Goal: Task Accomplishment & Management: Use online tool/utility

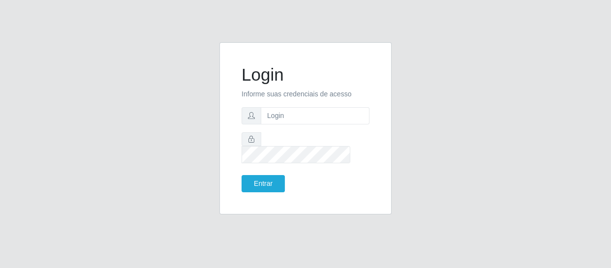
click at [309, 117] on input "text" at bounding box center [315, 115] width 109 height 17
type input "[EMAIL_ADDRESS][DOMAIN_NAME]"
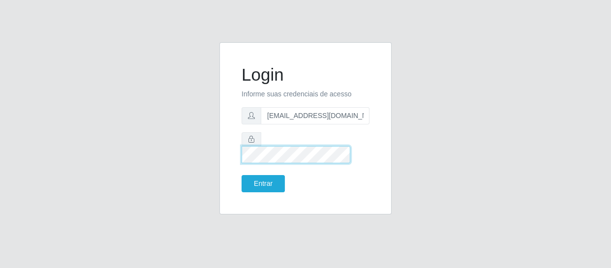
click at [242, 175] on button "Entrar" at bounding box center [263, 183] width 43 height 17
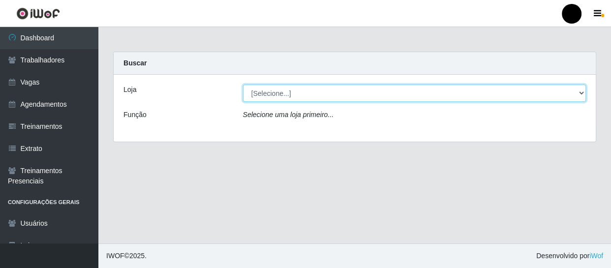
click at [581, 94] on select "[Selecione...] SuperFácil Atacado - Emaús SuperFácil Atacado - Rodoviária Super…" at bounding box center [414, 93] width 343 height 17
select select "408"
click at [243, 85] on select "[Selecione...] SuperFácil Atacado - Emaús SuperFácil Atacado - Rodoviária Super…" at bounding box center [414, 93] width 343 height 17
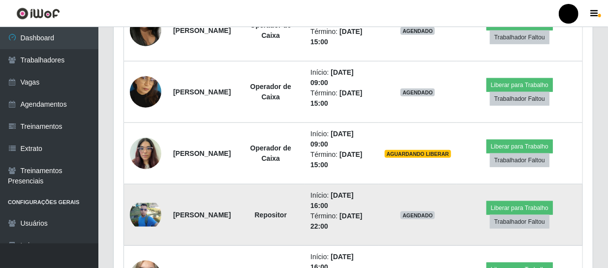
scroll to position [447, 0]
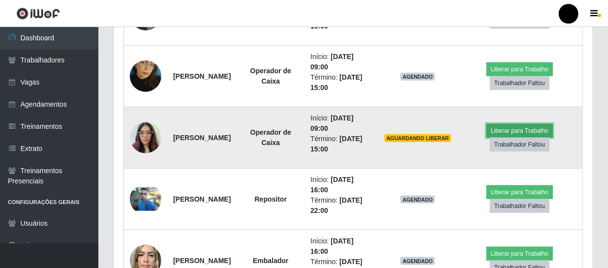
click at [502, 128] on button "Liberar para Trabalho" at bounding box center [520, 131] width 66 height 14
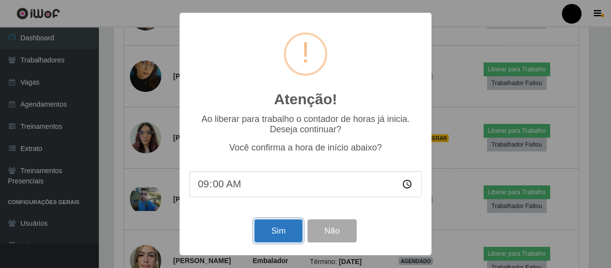
click at [268, 231] on button "Sim" at bounding box center [278, 230] width 48 height 23
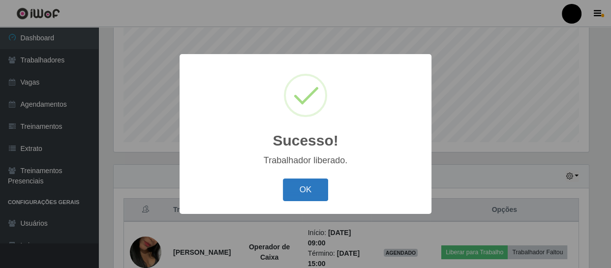
click at [315, 189] on button "OK" at bounding box center [306, 190] width 46 height 23
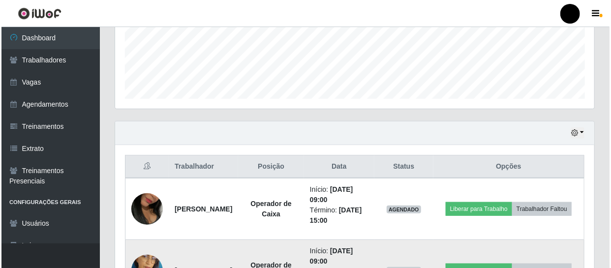
scroll to position [299, 0]
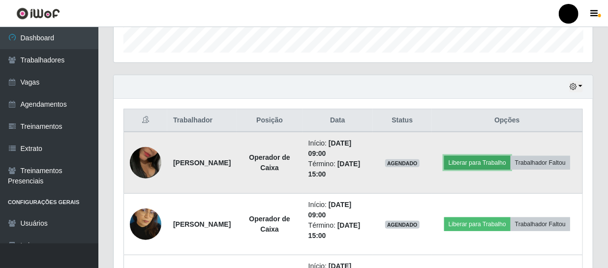
click at [511, 156] on button "Liberar para Trabalho" at bounding box center [477, 163] width 66 height 14
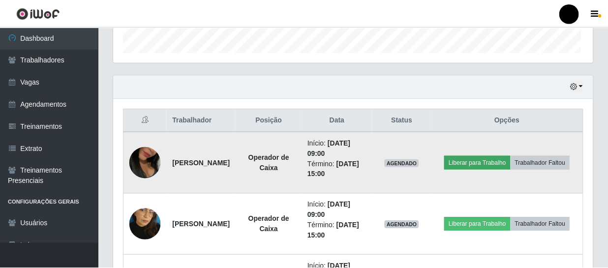
scroll to position [204, 475]
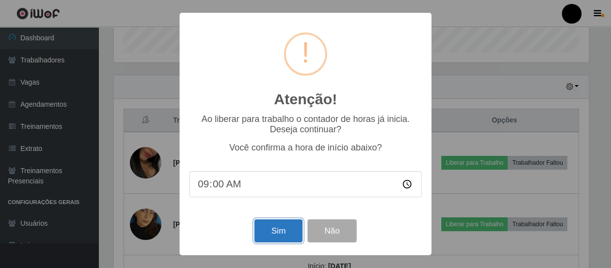
click at [281, 232] on button "Sim" at bounding box center [278, 230] width 48 height 23
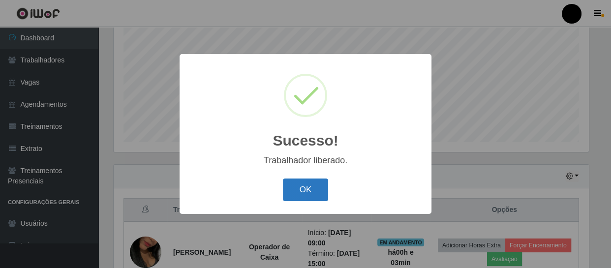
click at [302, 193] on button "OK" at bounding box center [306, 190] width 46 height 23
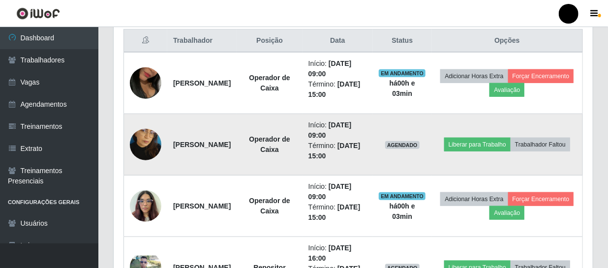
scroll to position [389, 0]
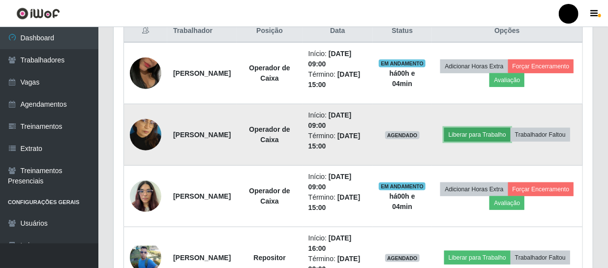
click at [511, 128] on button "Liberar para Trabalho" at bounding box center [477, 135] width 66 height 14
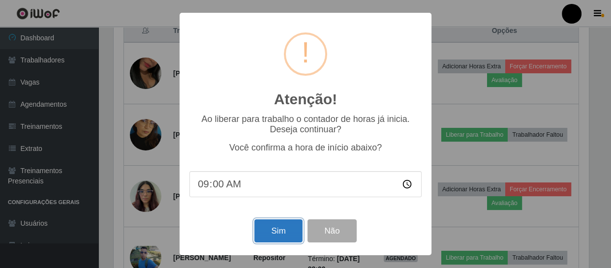
click at [277, 227] on button "Sim" at bounding box center [278, 230] width 48 height 23
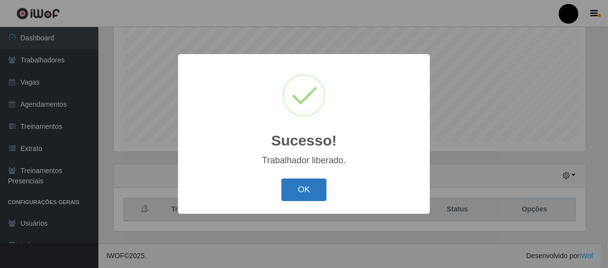
scroll to position [0, 0]
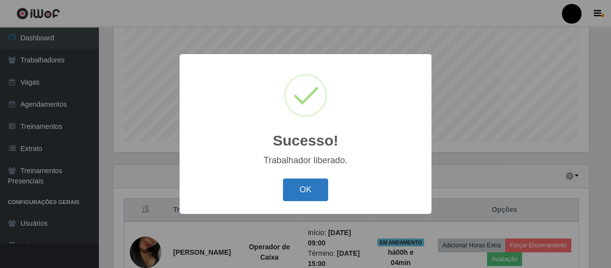
click at [305, 189] on button "OK" at bounding box center [306, 190] width 46 height 23
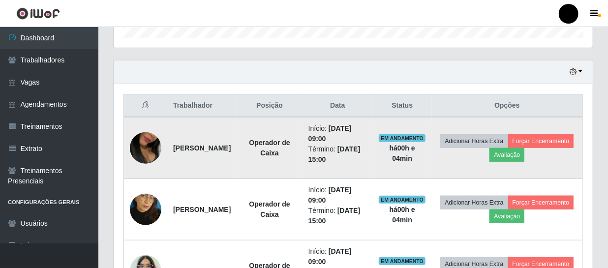
scroll to position [271, 0]
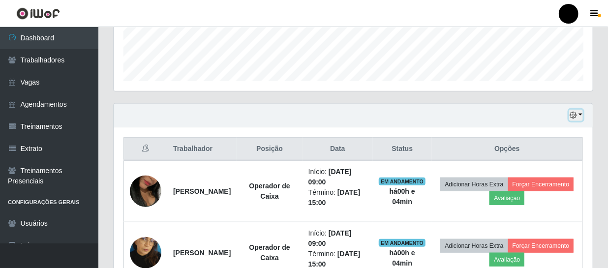
click at [579, 113] on button "button" at bounding box center [576, 115] width 14 height 11
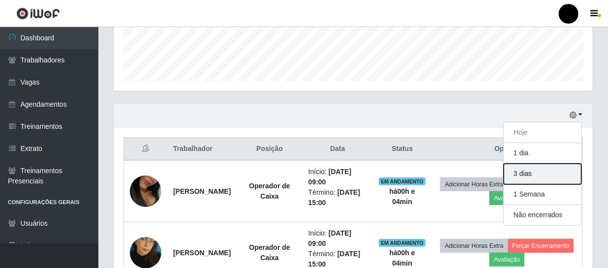
click at [514, 177] on button "3 dias" at bounding box center [543, 174] width 78 height 21
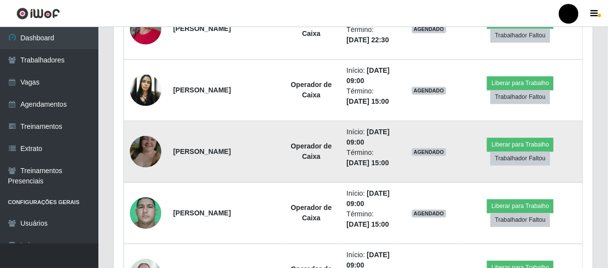
scroll to position [941, 0]
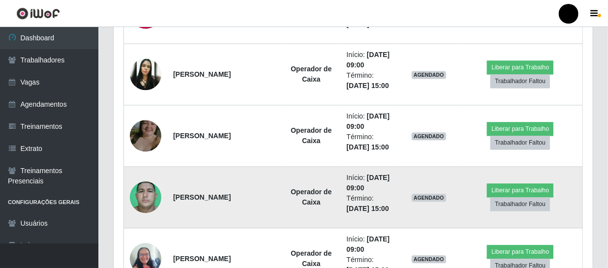
click at [144, 198] on img at bounding box center [145, 197] width 31 height 70
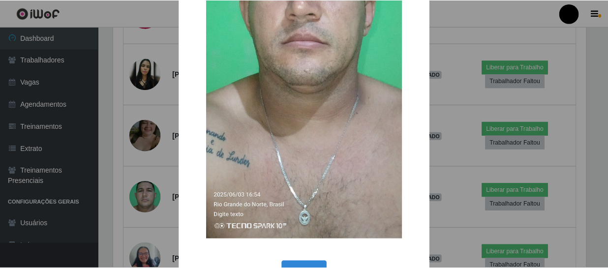
scroll to position [223, 0]
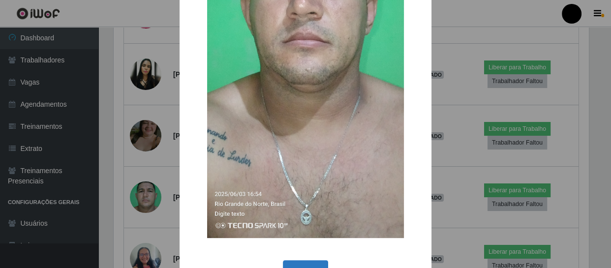
click at [305, 262] on button "OK" at bounding box center [306, 271] width 46 height 23
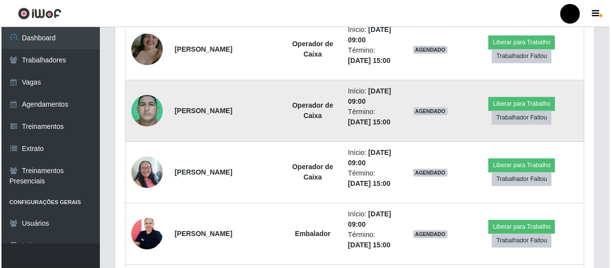
scroll to position [1031, 0]
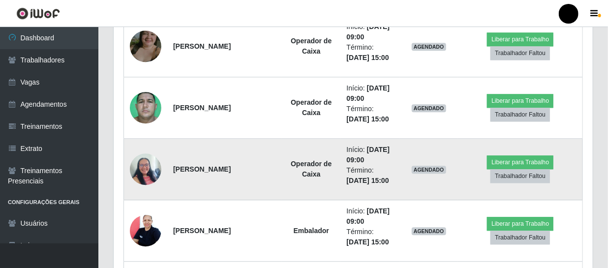
click at [137, 165] on img at bounding box center [145, 169] width 31 height 42
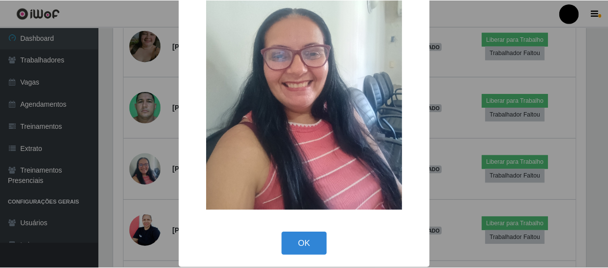
scroll to position [80, 0]
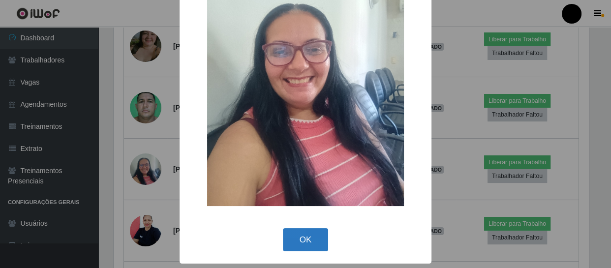
click at [290, 244] on button "OK" at bounding box center [306, 239] width 46 height 23
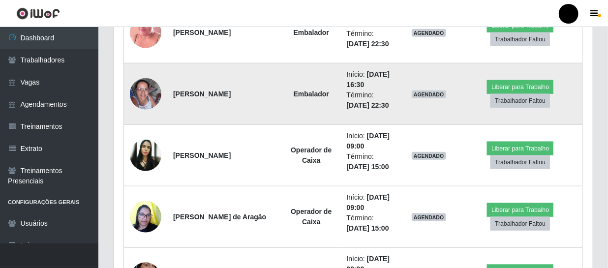
scroll to position [2105, 0]
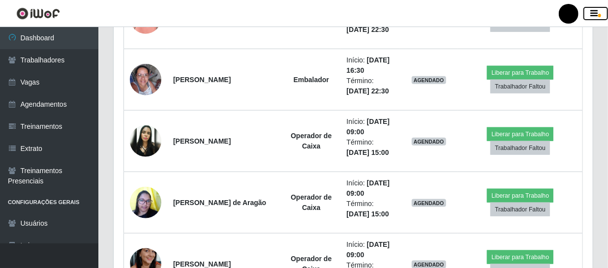
click at [593, 17] on icon "button" at bounding box center [594, 13] width 7 height 9
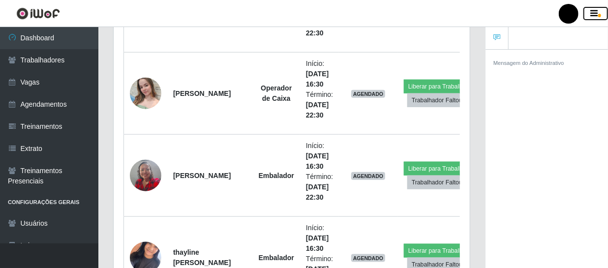
scroll to position [491862, 491709]
click at [591, 14] on icon "button" at bounding box center [594, 13] width 7 height 9
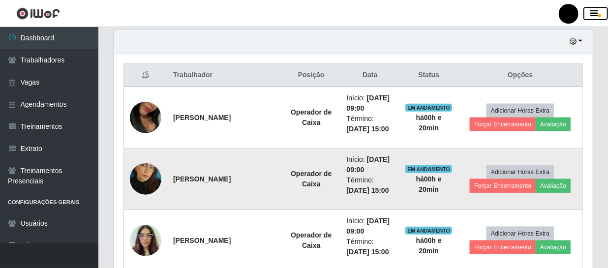
scroll to position [360, 0]
